Goal: Information Seeking & Learning: Learn about a topic

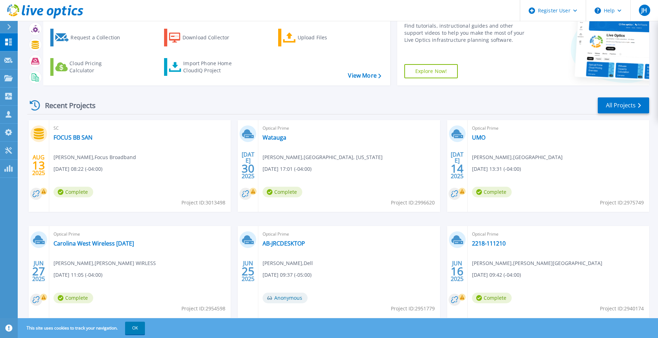
scroll to position [35, 0]
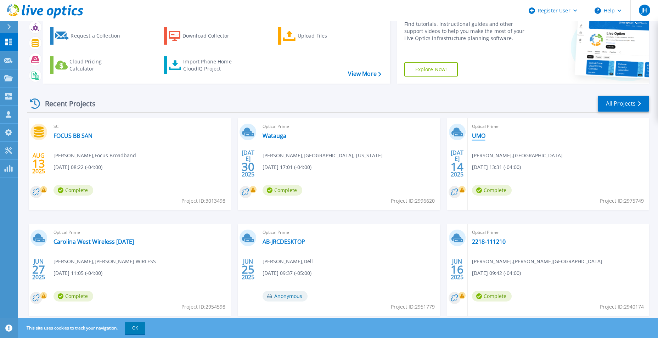
click at [480, 135] on link "UMO" at bounding box center [478, 135] width 13 height 7
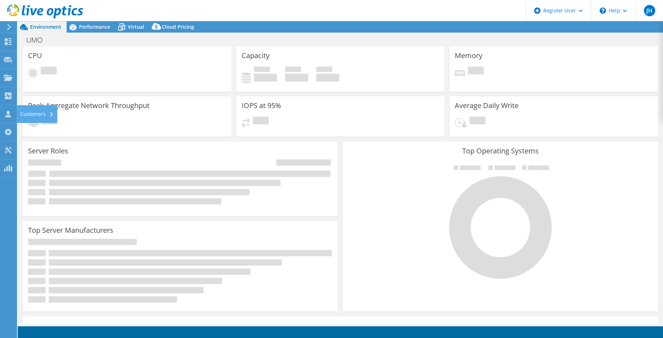
select select "USD"
select select "USEast"
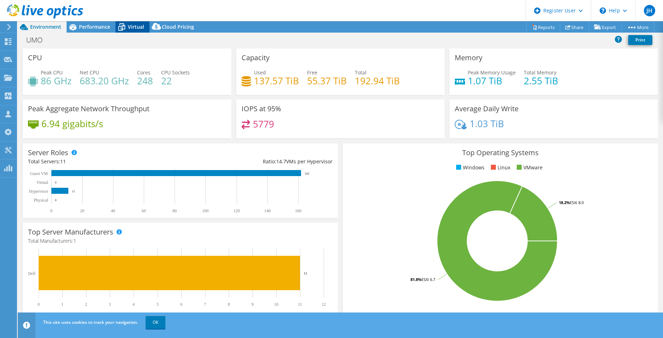
click at [132, 24] on span "Virtual" at bounding box center [136, 26] width 16 height 7
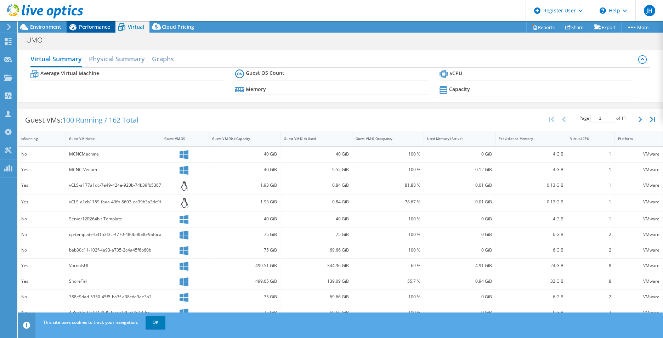
click at [86, 27] on span "Performance" at bounding box center [94, 26] width 31 height 7
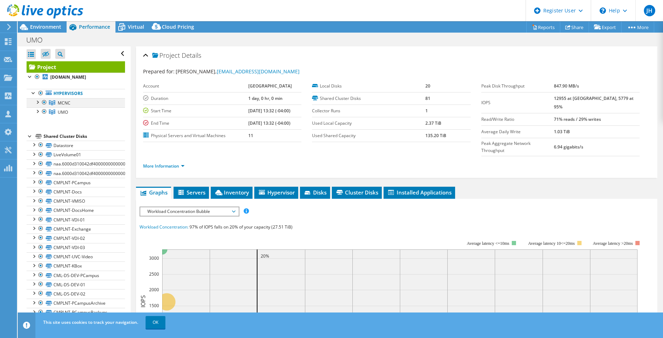
click at [36, 103] on div at bounding box center [37, 101] width 7 height 7
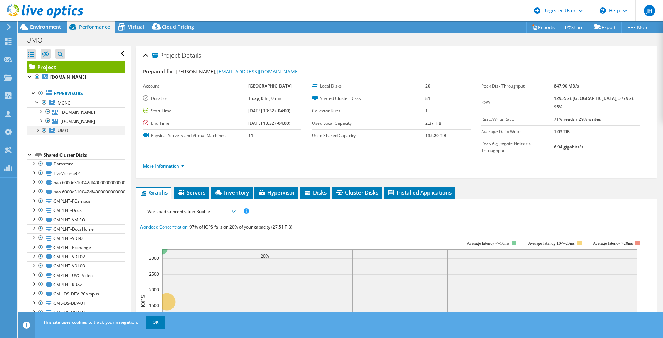
click at [35, 131] on div at bounding box center [37, 129] width 7 height 7
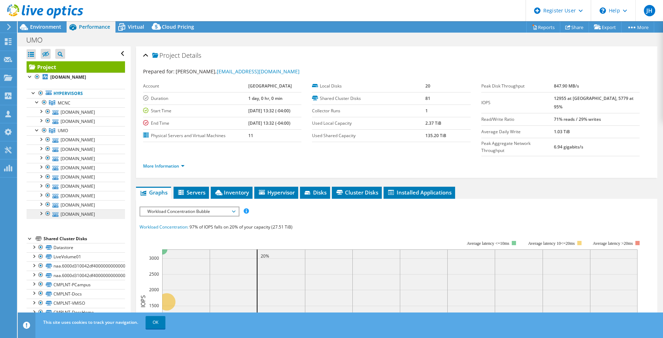
scroll to position [35, 0]
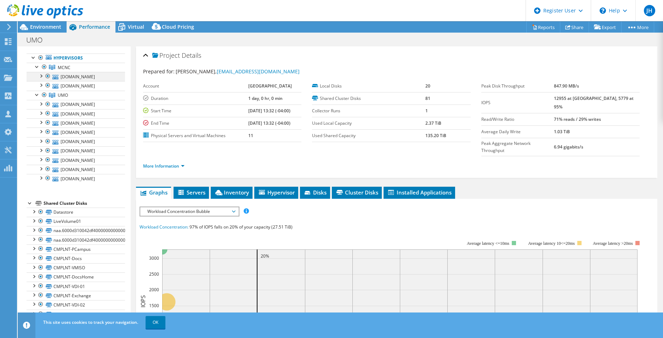
click at [38, 74] on div at bounding box center [40, 75] width 7 height 7
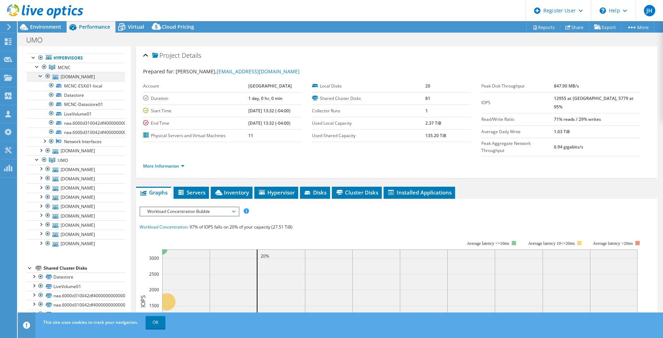
click at [38, 74] on div at bounding box center [40, 75] width 7 height 7
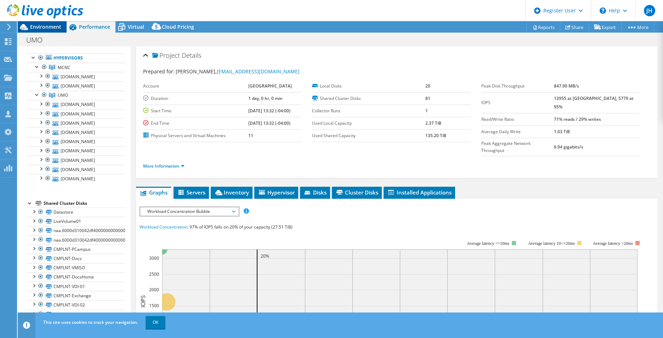
click at [35, 27] on span "Environment" at bounding box center [45, 26] width 31 height 7
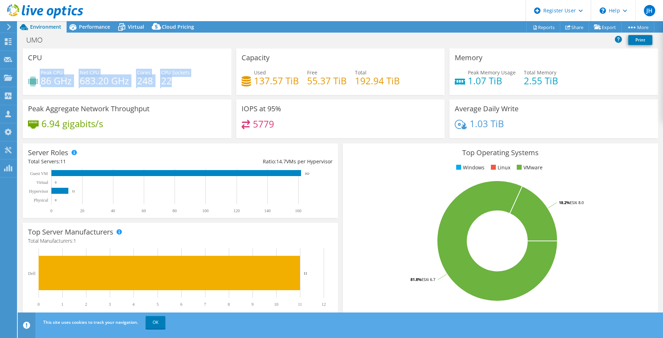
drag, startPoint x: 174, startPoint y: 83, endPoint x: 39, endPoint y: 77, distance: 134.8
click at [39, 77] on div "Peak CPU 86 GHz Net CPU 683.20 GHz Cores 248 CPU Sockets 22" at bounding box center [127, 80] width 198 height 23
drag, startPoint x: 39, startPoint y: 77, endPoint x: 94, endPoint y: 70, distance: 54.9
click at [94, 70] on span "Net CPU" at bounding box center [89, 72] width 19 height 7
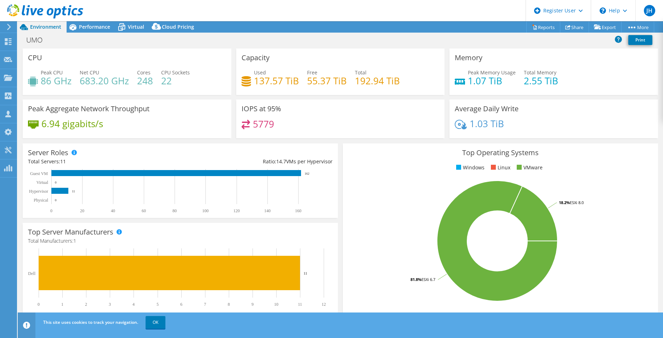
click at [278, 119] on div "IOPS at 95% 5779" at bounding box center [340, 119] width 209 height 39
click at [100, 32] on div "Performance" at bounding box center [91, 26] width 49 height 11
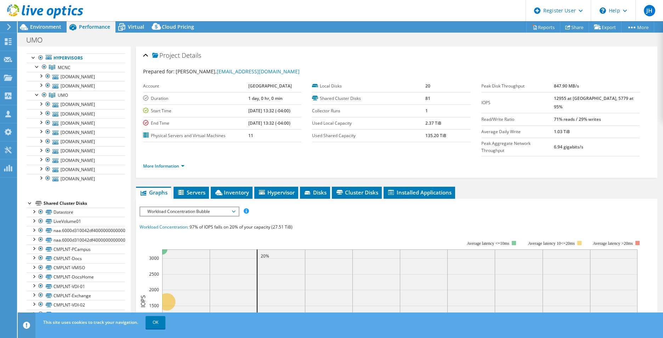
click at [210, 207] on span "Workload Concentration Bubble" at bounding box center [189, 211] width 91 height 9
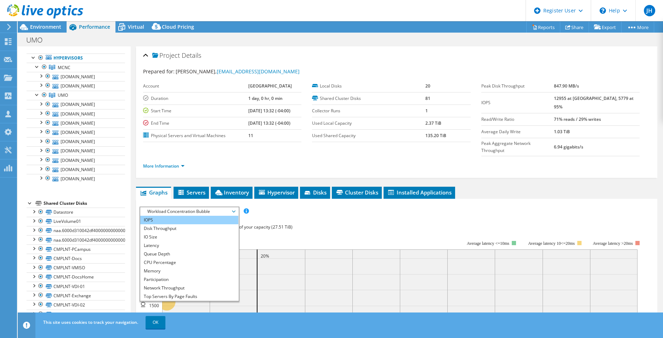
click at [187, 216] on li "IOPS" at bounding box center [189, 220] width 98 height 9
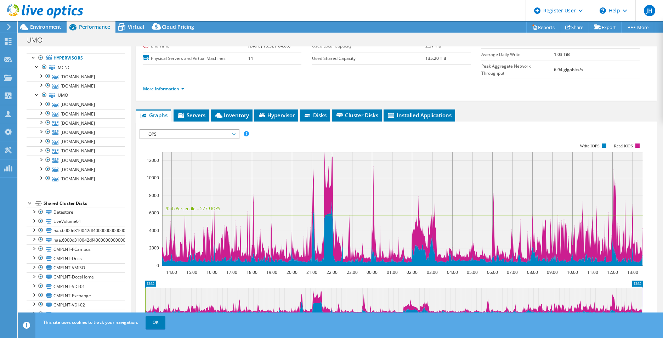
scroll to position [0, 0]
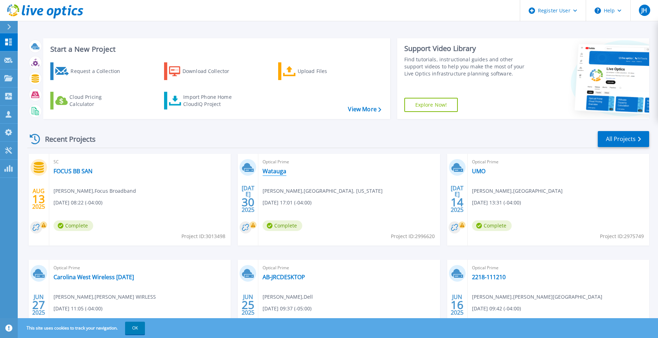
click at [276, 172] on link "Watauga" at bounding box center [275, 171] width 24 height 7
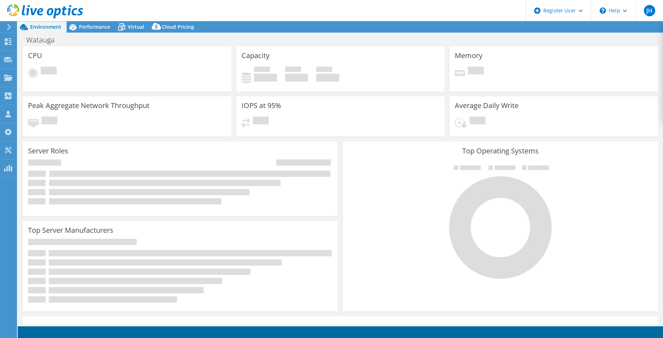
select select "USD"
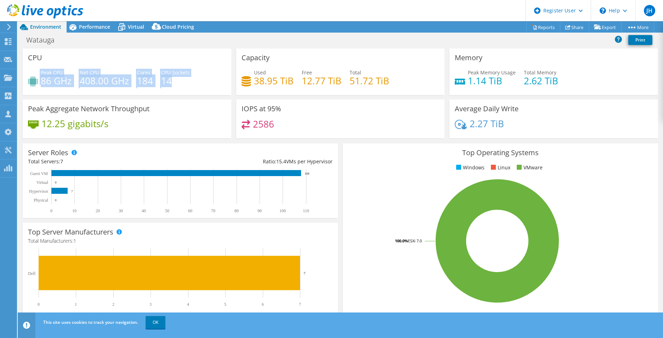
drag, startPoint x: 184, startPoint y: 83, endPoint x: 39, endPoint y: 79, distance: 145.3
click at [39, 79] on div "Peak CPU 86 GHz Net CPU 408.00 GHz Cores 184 CPU Sockets 14" at bounding box center [127, 80] width 198 height 23
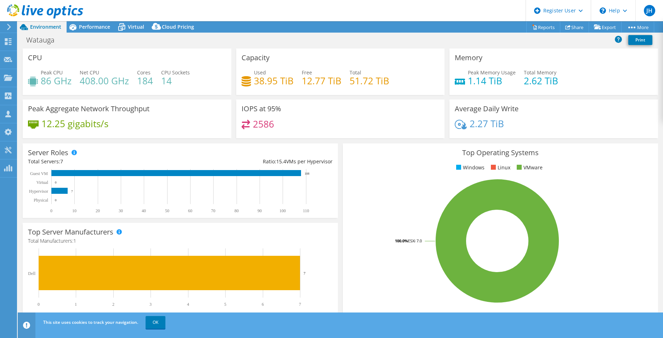
drag, startPoint x: 39, startPoint y: 79, endPoint x: 90, endPoint y: 65, distance: 52.9
click at [90, 65] on div "CPU Peak CPU 86 GHz Net CPU 408.00 GHz Cores 184 CPU Sockets 14" at bounding box center [127, 72] width 209 height 46
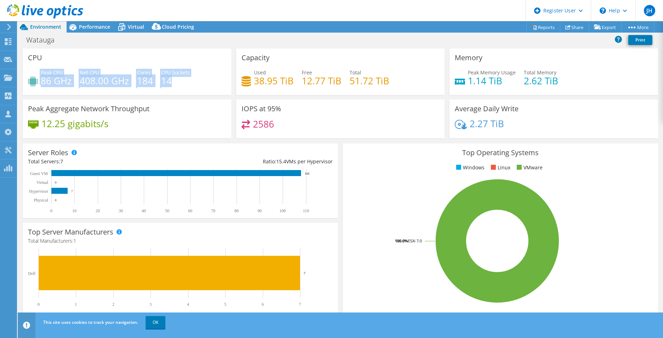
drag, startPoint x: 136, startPoint y: 85, endPoint x: 34, endPoint y: 72, distance: 102.8
click at [34, 72] on div "Peak CPU 86 GHz Net CPU 408.00 GHz Cores 184 CPU Sockets 14" at bounding box center [127, 80] width 198 height 23
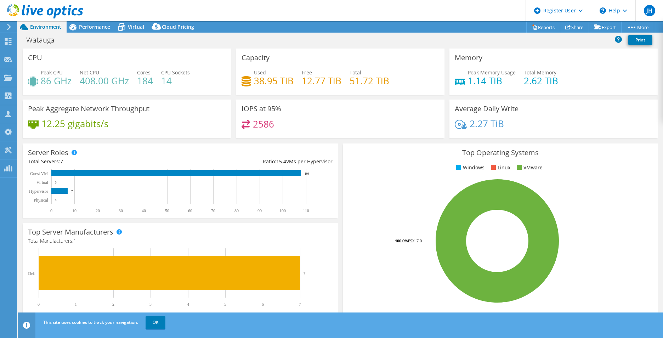
drag, startPoint x: 34, startPoint y: 72, endPoint x: 164, endPoint y: 53, distance: 130.7
click at [167, 51] on div "CPU Peak CPU 86 GHz Net CPU 408.00 GHz Cores 184 CPU Sockets 14" at bounding box center [127, 72] width 209 height 46
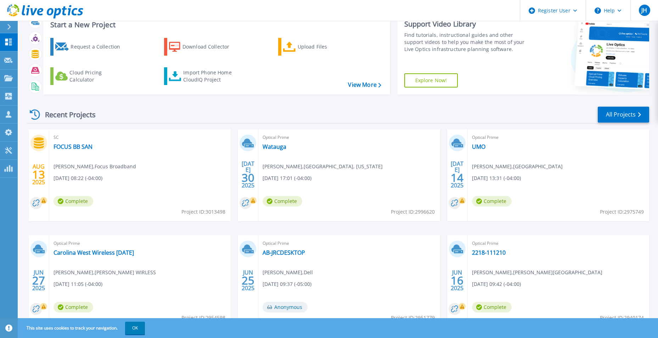
scroll to position [55, 0]
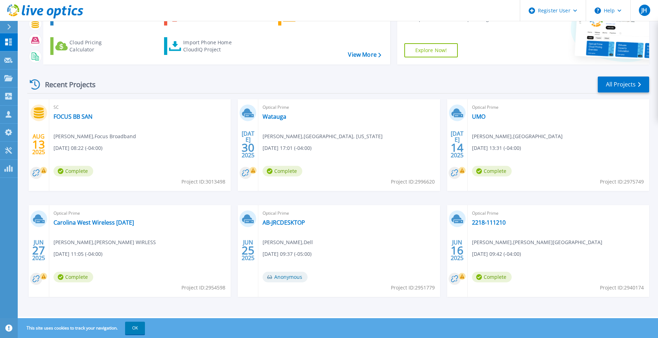
click at [162, 239] on div "Optical Prime Carolina West Wireless [DATE] [PERSON_NAME] , [PERSON_NAME] WIRLE…" at bounding box center [139, 251] width 181 height 92
